Goal: Find contact information: Find contact information

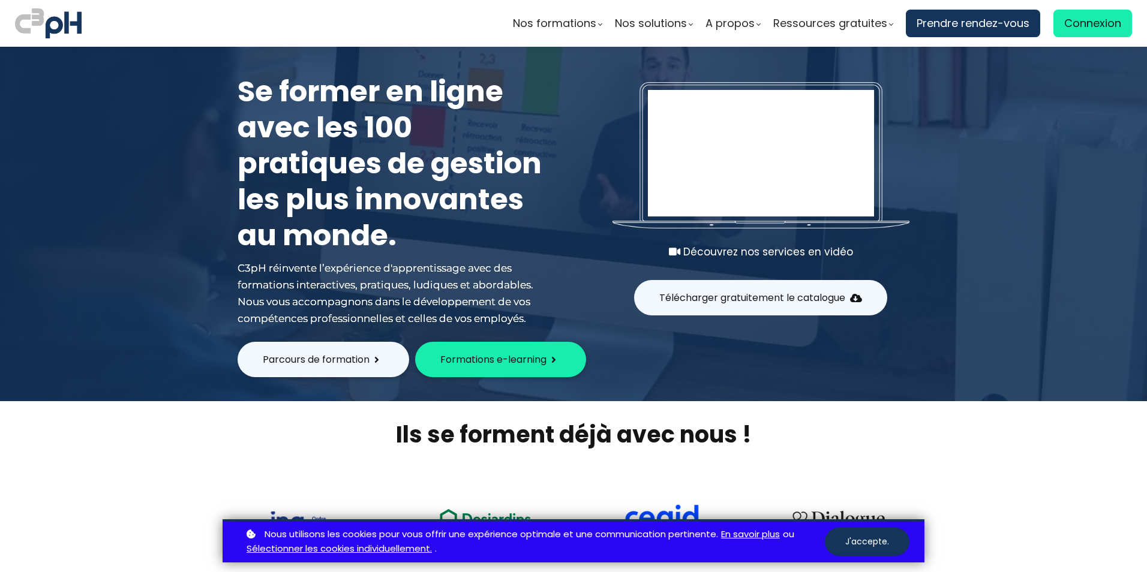
scroll to position [240, 0]
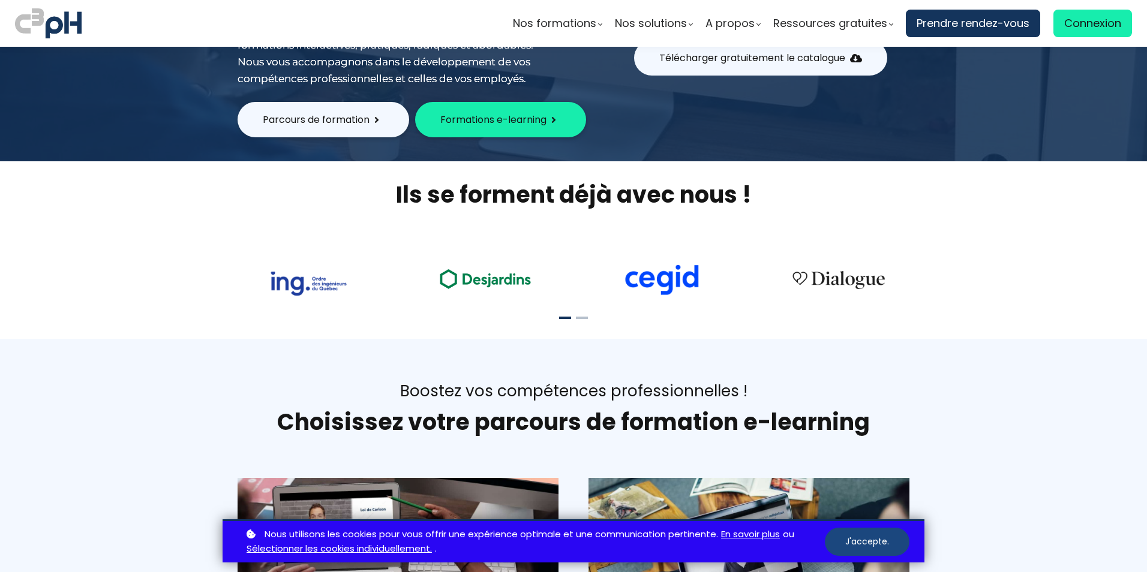
click at [865, 539] on button "J'accepte." at bounding box center [867, 542] width 85 height 28
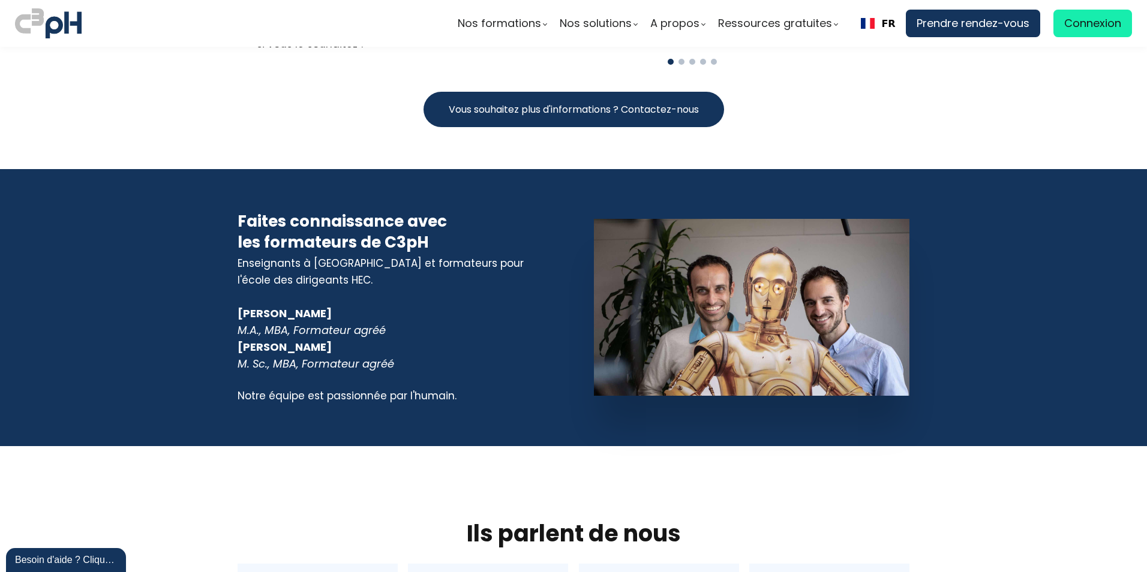
scroll to position [5099, 0]
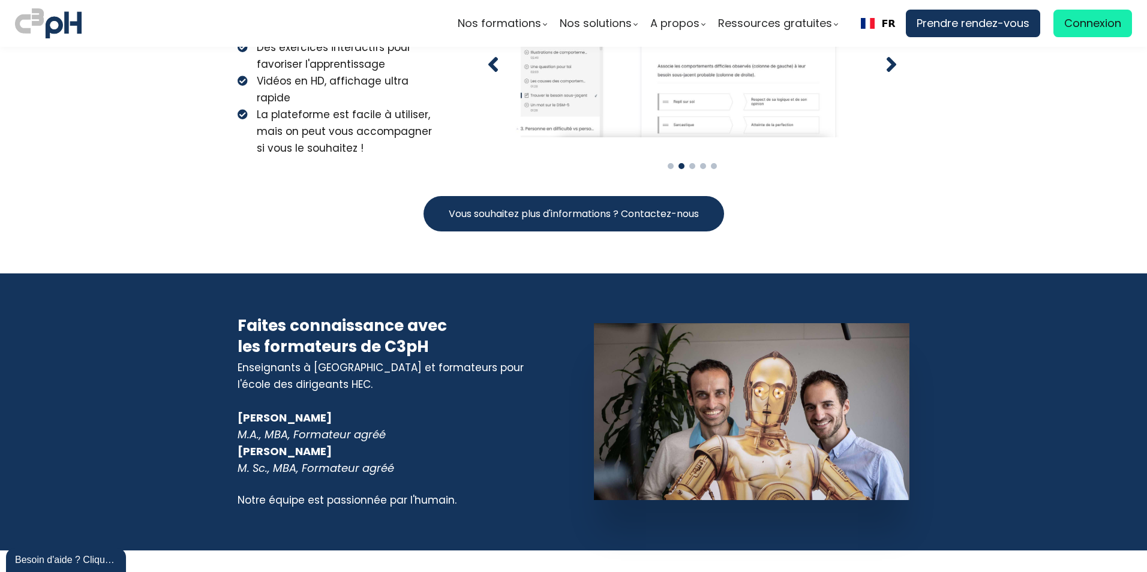
click at [556, 206] on span "Vous souhaitez plus d'informations ? Contactez-nous" at bounding box center [574, 213] width 250 height 15
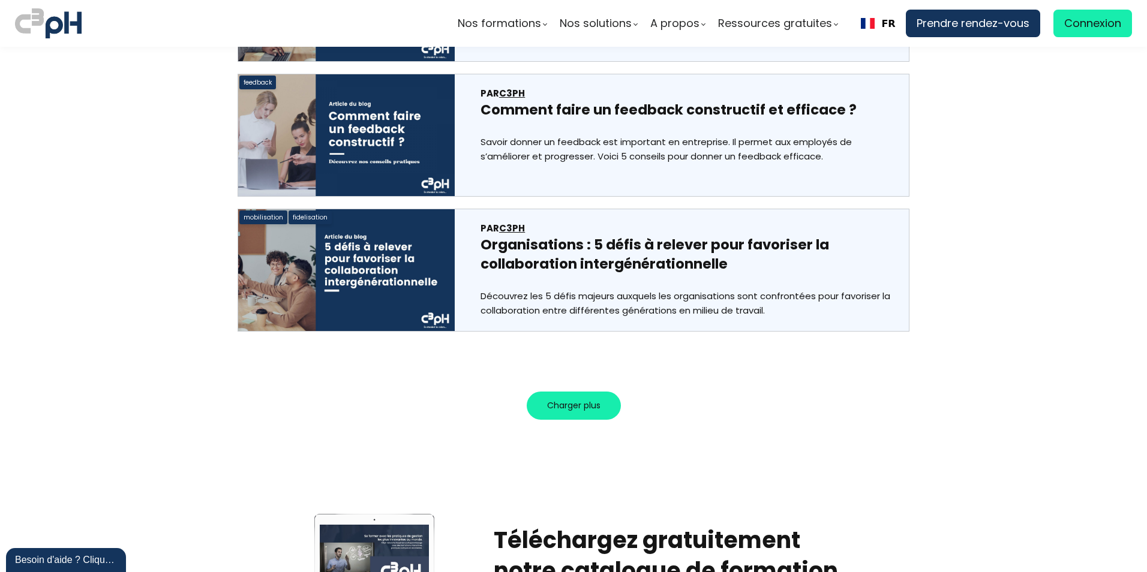
scroll to position [6919, 0]
